Goal: Task Accomplishment & Management: Manage account settings

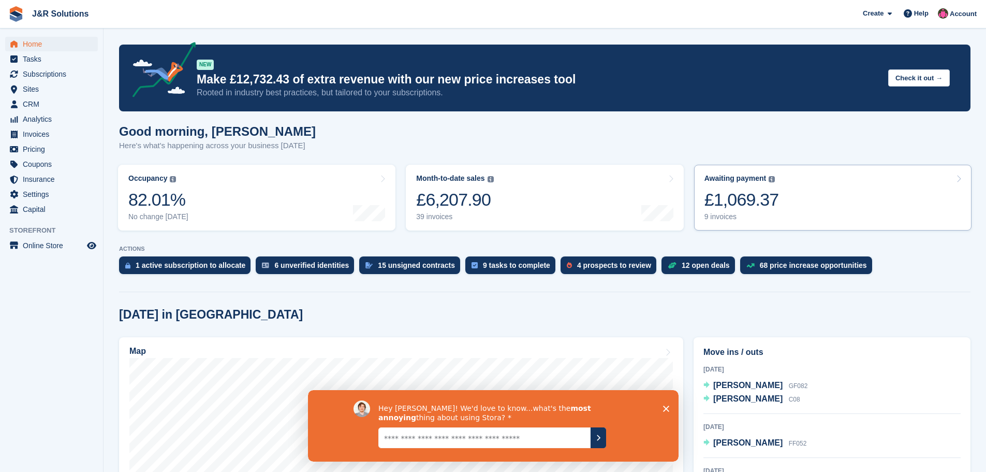
click at [724, 216] on div "9 invoices" at bounding box center [741, 216] width 75 height 9
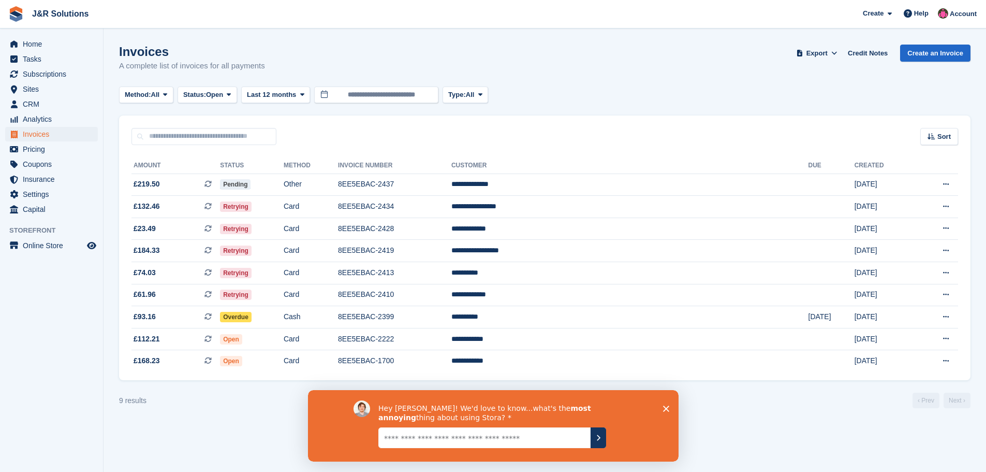
click at [815, 415] on section "Invoices A complete list of invoices for all payments Export Export Invoices Ex…" at bounding box center [545, 236] width 883 height 472
click at [252, 291] on span "Retrying" at bounding box center [236, 294] width 32 height 10
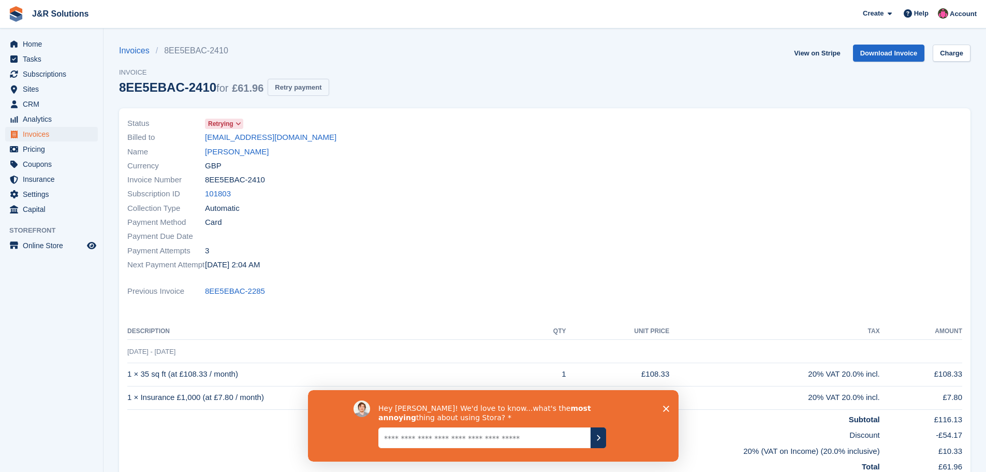
click at [296, 80] on button "Retry payment" at bounding box center [298, 87] width 61 height 17
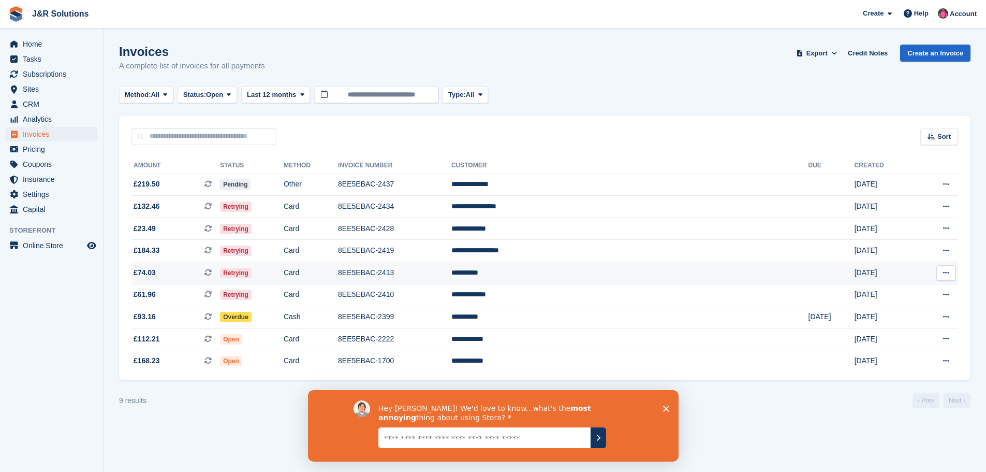
click at [252, 269] on span "Retrying" at bounding box center [236, 273] width 32 height 10
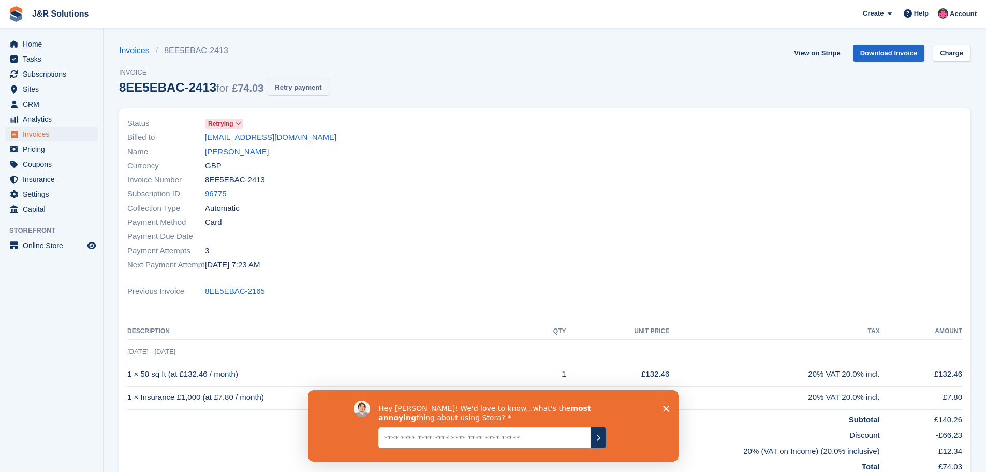
click at [293, 86] on button "Retry payment" at bounding box center [298, 87] width 61 height 17
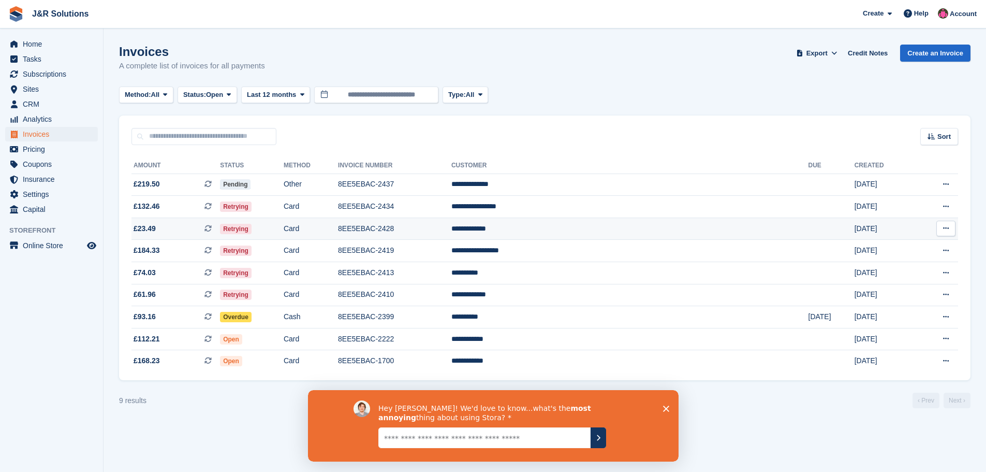
click at [428, 230] on td "8EE5EBAC-2428" at bounding box center [394, 228] width 113 height 22
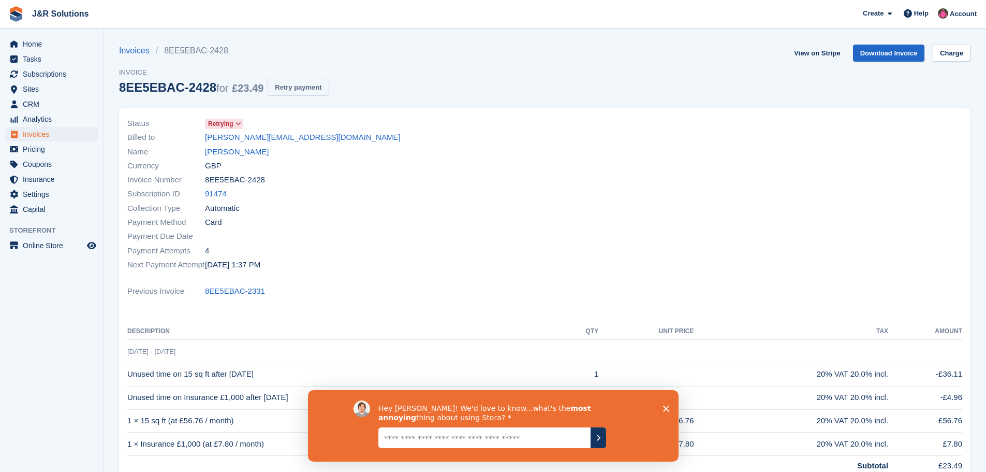
click at [299, 82] on button "Retry payment" at bounding box center [298, 87] width 61 height 17
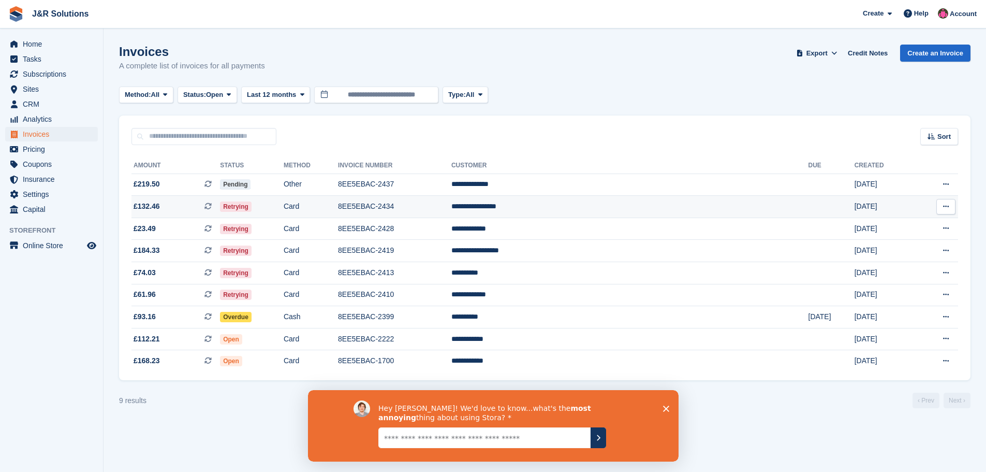
click at [451, 202] on td "8EE5EBAC-2434" at bounding box center [394, 207] width 113 height 22
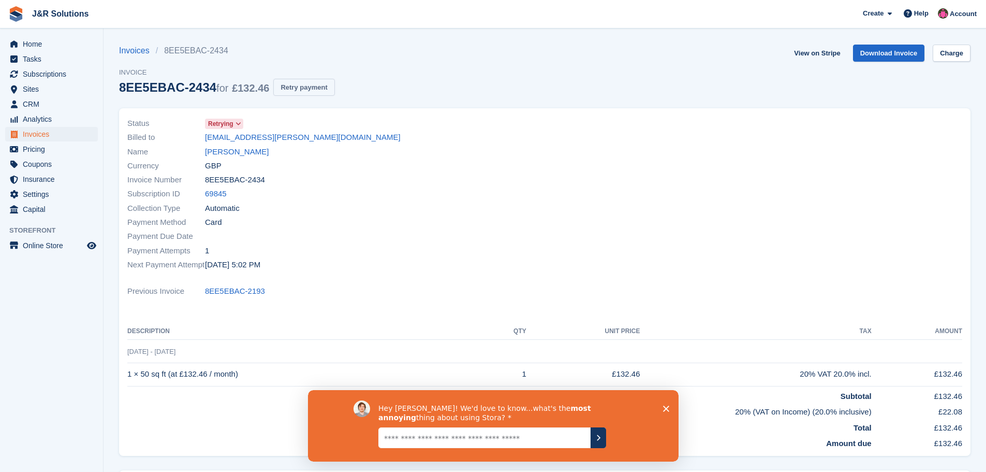
click at [289, 81] on button "Retry payment" at bounding box center [303, 87] width 61 height 17
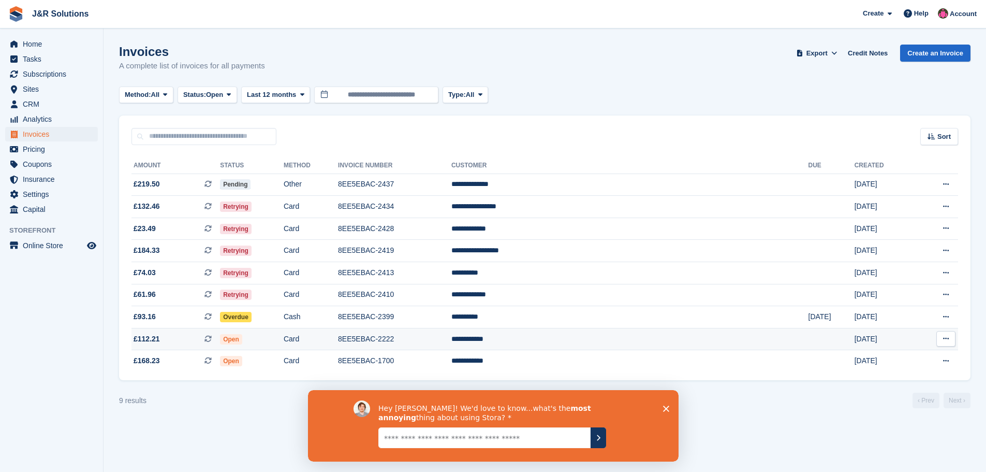
click at [284, 339] on td "Open" at bounding box center [252, 339] width 64 height 22
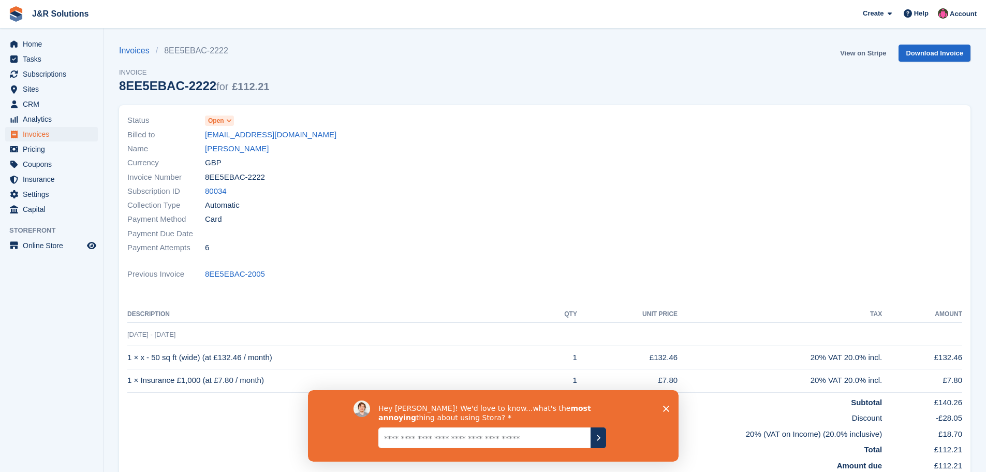
click at [861, 54] on link "View on Stripe" at bounding box center [863, 53] width 54 height 17
